Goal: Transaction & Acquisition: Book appointment/travel/reservation

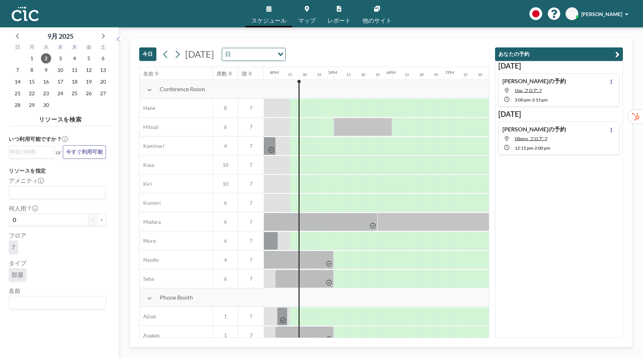
scroll to position [0, 935]
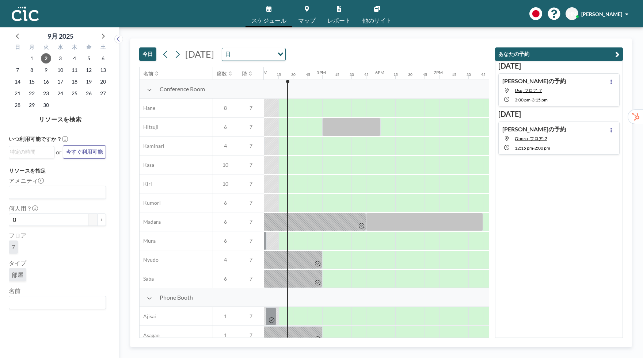
click at [388, 14] on link "他のサイト" at bounding box center [377, 13] width 41 height 27
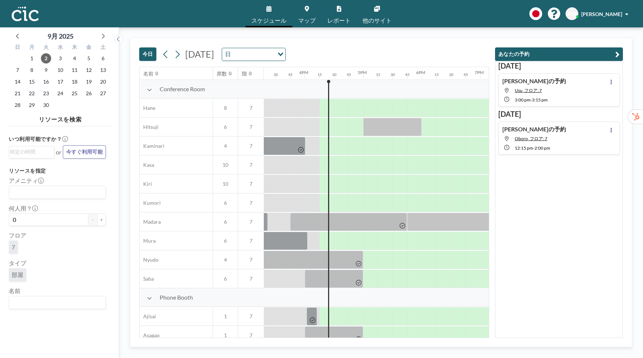
scroll to position [0, 935]
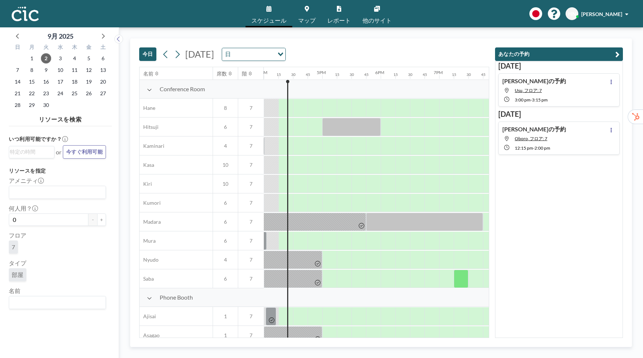
click at [468, 276] on div at bounding box center [461, 279] width 15 height 18
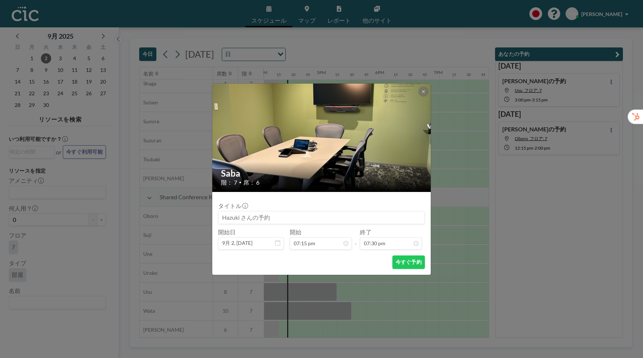
scroll to position [426, 935]
click at [427, 89] on button at bounding box center [423, 92] width 10 height 10
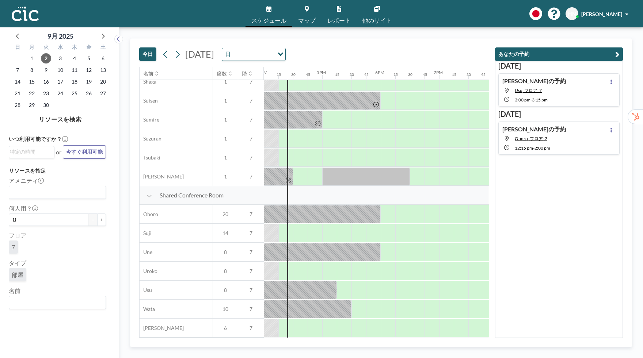
click at [556, 303] on div "[DATE] [PERSON_NAME]の予約 Usu, フロア: 7 3:00 PM - 3:15 PM [DATE] [PERSON_NAME]の予約 O…" at bounding box center [559, 199] width 128 height 277
click at [86, 58] on span "5" at bounding box center [89, 58] width 10 height 10
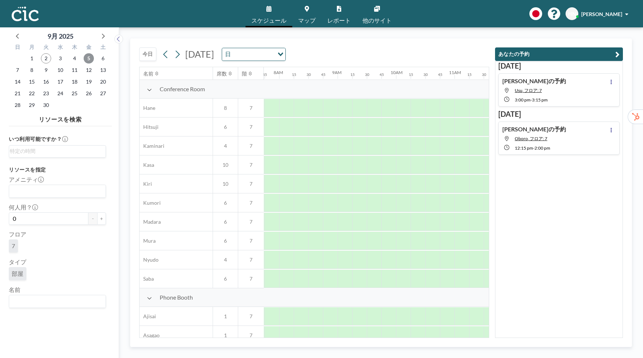
scroll to position [0, 453]
click at [311, 323] on div at bounding box center [315, 317] width 15 height 18
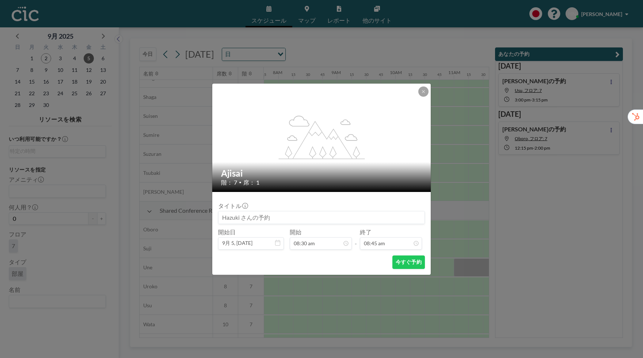
scroll to position [426, 453]
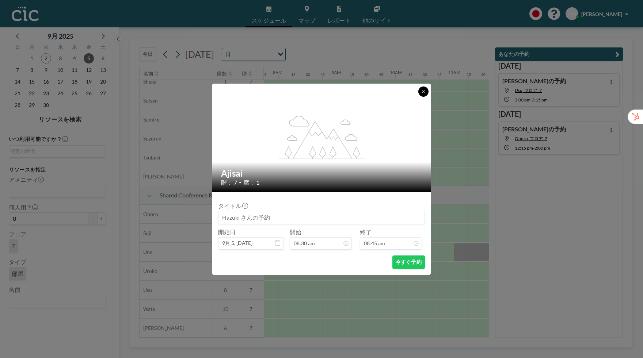
click at [425, 90] on icon at bounding box center [423, 92] width 4 height 4
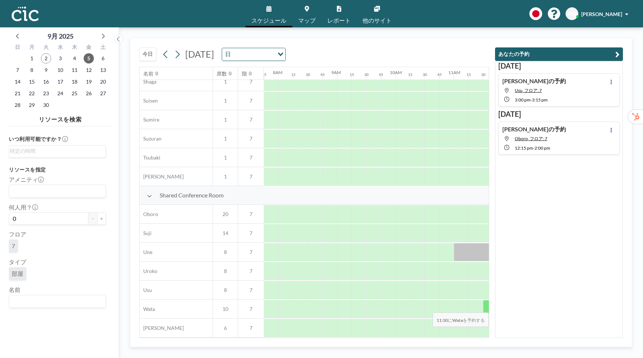
click at [485, 308] on div at bounding box center [490, 309] width 15 height 18
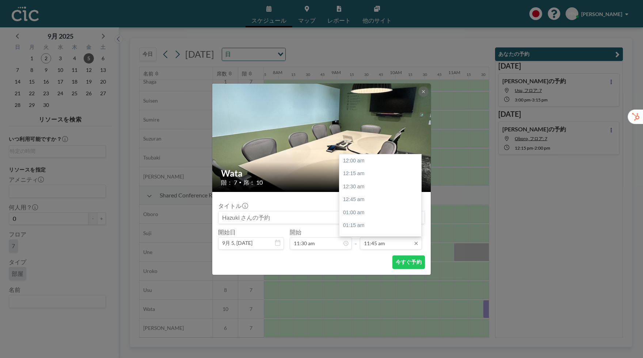
scroll to position [611, 0]
click at [386, 198] on div "12:30 pm" at bounding box center [380, 200] width 82 height 13
type input "12:30 pm"
click at [392, 244] on input "12:30 pm" at bounding box center [391, 244] width 62 height 12
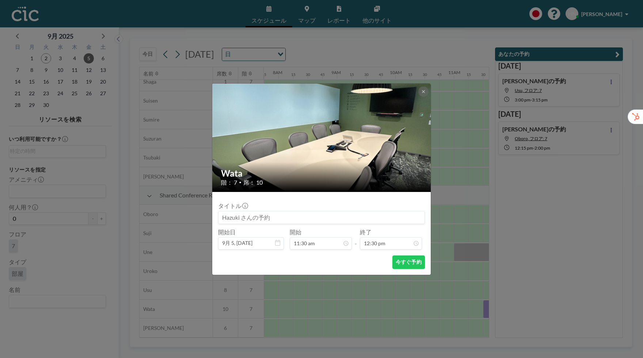
click at [372, 260] on div "今すぐ予約" at bounding box center [321, 263] width 207 height 14
click at [414, 264] on button "今すぐ予約" at bounding box center [408, 263] width 33 height 14
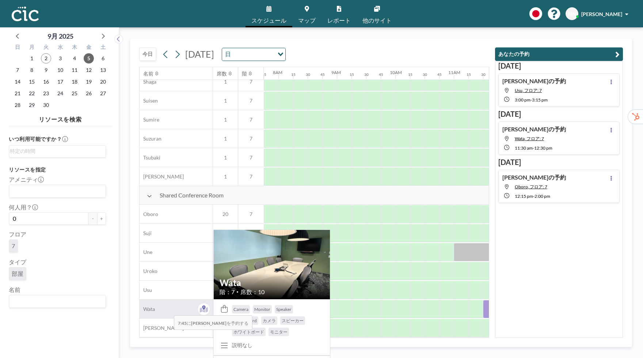
click at [168, 311] on div "Wata" at bounding box center [176, 309] width 73 height 19
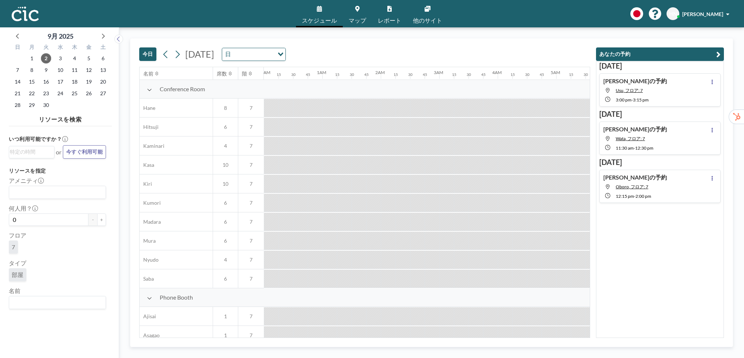
scroll to position [0, 1079]
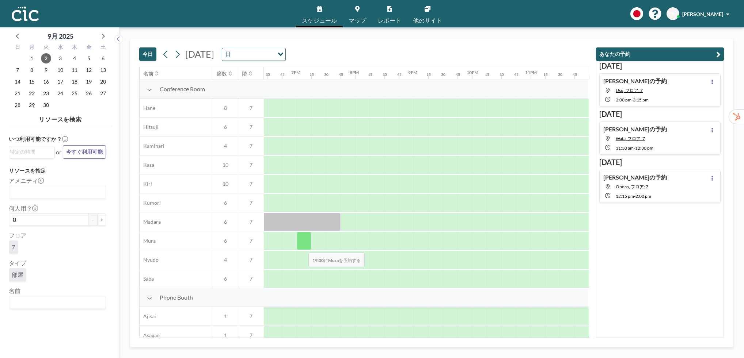
click at [303, 248] on div at bounding box center [304, 241] width 15 height 18
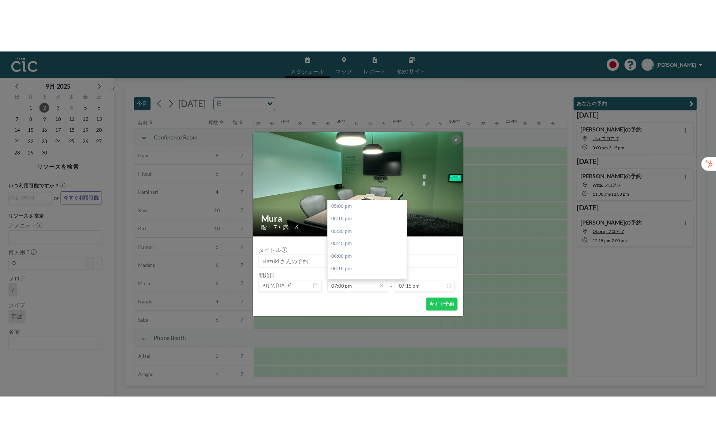
scroll to position [104, 0]
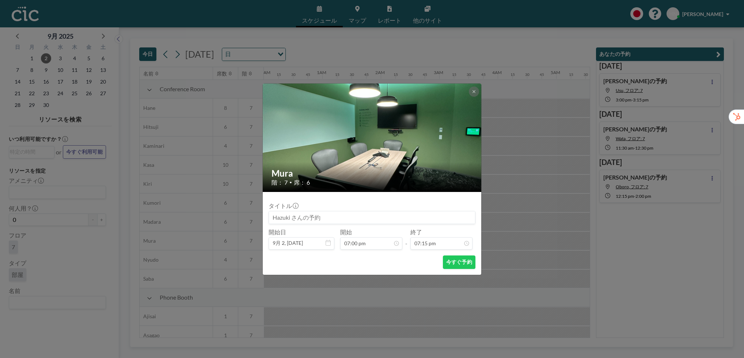
click at [474, 87] on div "Mura 階： 7 • 席： 6 タイトル 開始日 9月 2, 2025 開始 07:00 pm - 終了 07:15 pm 今すぐ予約" at bounding box center [372, 179] width 744 height 358
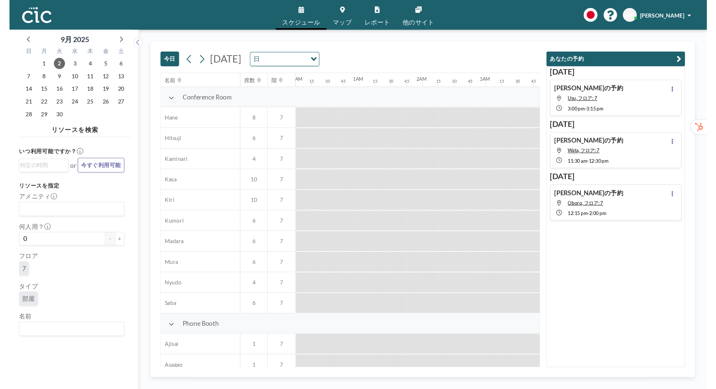
scroll to position [0, 409]
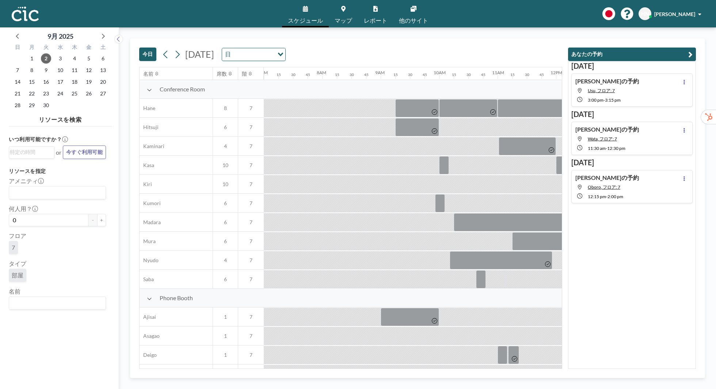
click at [22, 305] on input "Search for option" at bounding box center [56, 303] width 92 height 10
type input "Himawari"
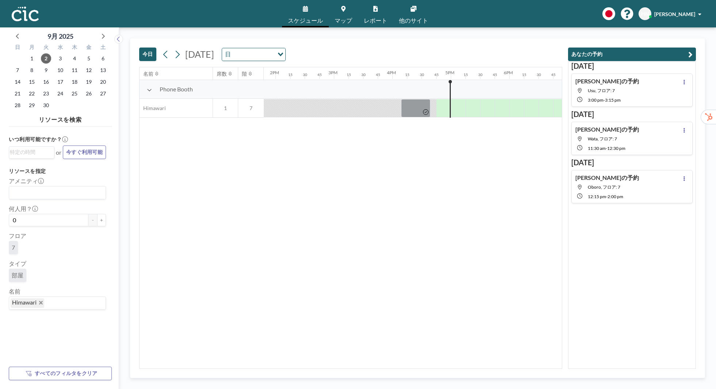
scroll to position [0, 818]
click at [444, 107] on div at bounding box center [446, 108] width 15 height 18
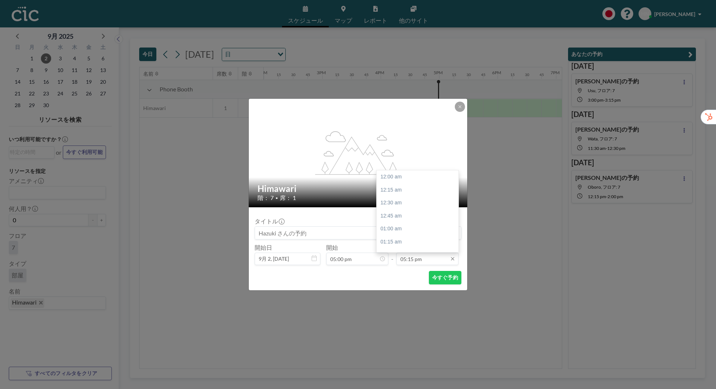
scroll to position [897, 0]
click at [432, 262] on input "05:15 pm" at bounding box center [427, 258] width 62 height 12
click at [428, 220] on div "06:00 pm" at bounding box center [418, 215] width 82 height 13
type input "06:00 pm"
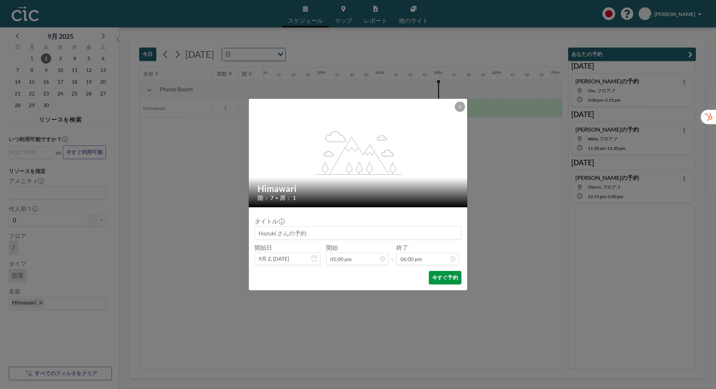
click at [450, 276] on button "今すぐ予約" at bounding box center [445, 278] width 33 height 14
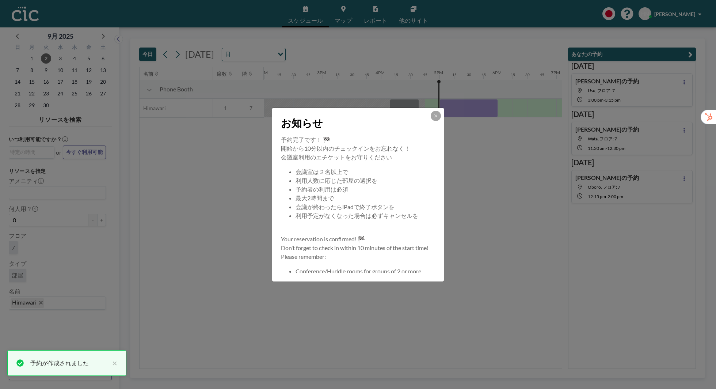
scroll to position [0, 818]
